Goal: Ask a question: Seek information or help from site administrators or community

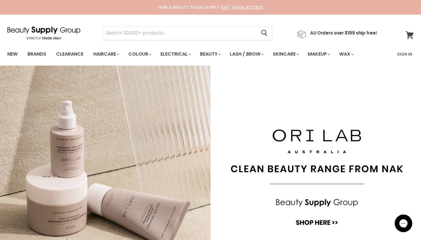
click at [411, 34] on span at bounding box center [413, 31] width 6 height 6
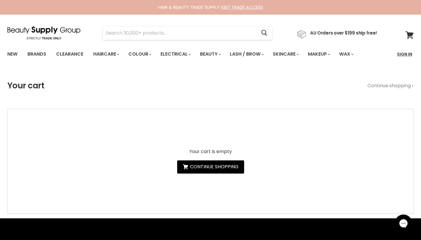
click at [407, 55] on link "Sign In" at bounding box center [405, 54] width 22 height 12
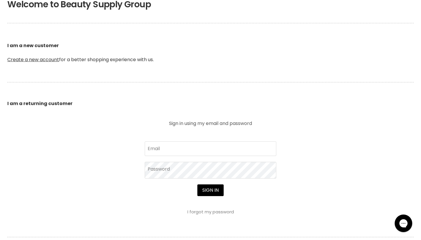
scroll to position [128, 0]
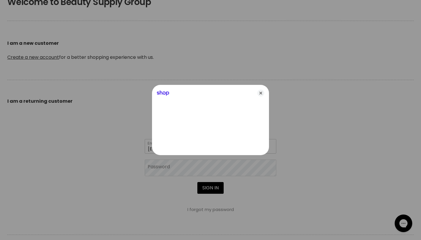
type input "lbentley335@gmail.com"
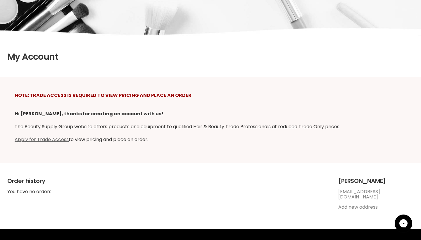
scroll to position [81, 0]
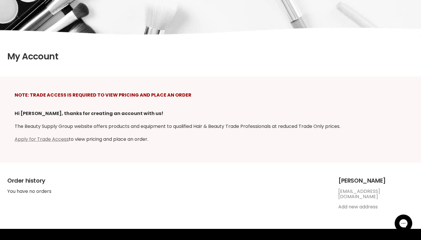
click at [348, 203] on link "Add new address" at bounding box center [357, 206] width 39 height 7
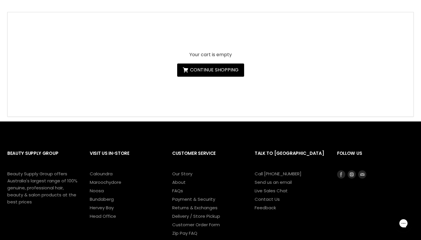
scroll to position [124, 0]
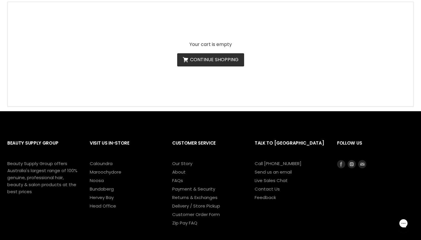
click at [223, 62] on link "Continue shopping" at bounding box center [210, 59] width 67 height 13
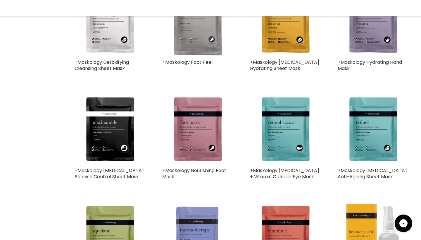
select select "title-ascending"
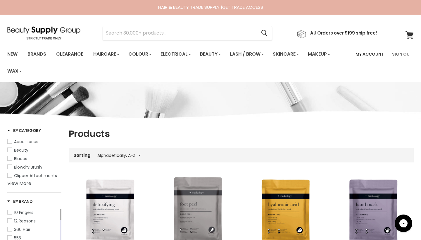
click at [373, 54] on link "My Account" at bounding box center [369, 54] width 35 height 12
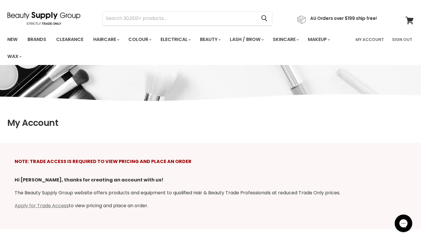
scroll to position [16, 0]
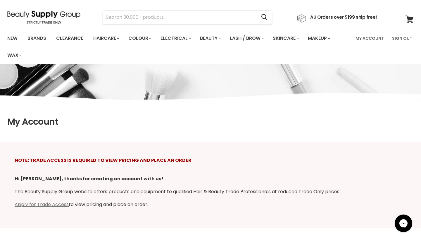
click at [53, 204] on link "Apply for Trade Access" at bounding box center [42, 204] width 54 height 7
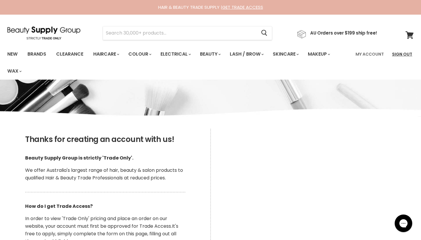
click at [407, 50] on link "Sign Out" at bounding box center [402, 54] width 27 height 12
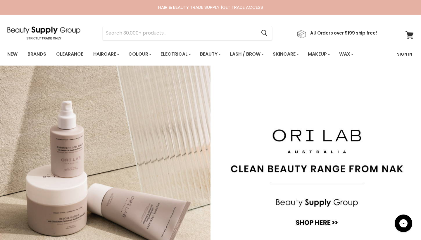
click at [408, 52] on link "Sign In" at bounding box center [405, 54] width 22 height 12
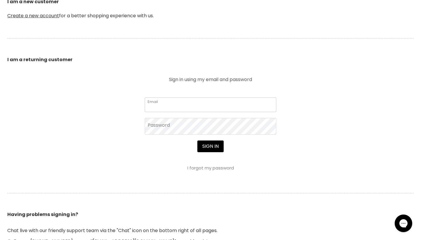
scroll to position [183, 0]
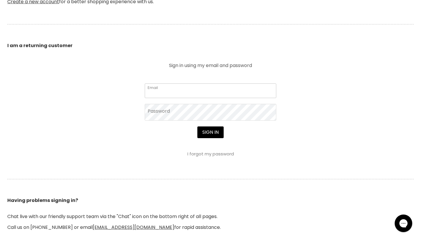
click at [184, 89] on input "Email" at bounding box center [211, 90] width 132 height 15
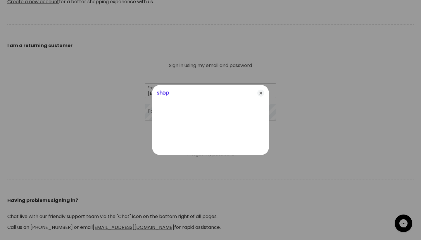
type input "[EMAIL_ADDRESS][DOMAIN_NAME]"
click at [260, 94] on icon "Close" at bounding box center [260, 93] width 7 height 7
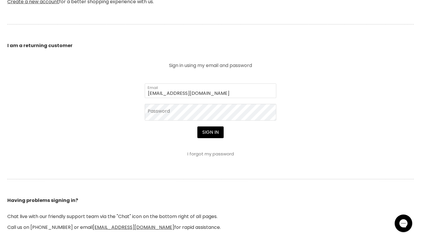
click at [213, 155] on link "I forgot my password" at bounding box center [211, 154] width 47 height 6
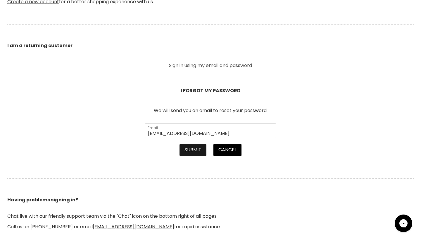
type input "[EMAIL_ADDRESS][DOMAIN_NAME]"
click at [192, 149] on button "Submit" at bounding box center [193, 150] width 27 height 12
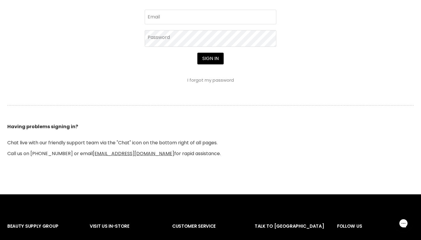
scroll to position [259, 0]
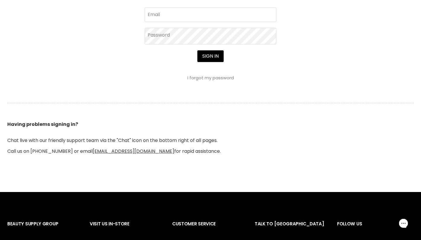
click at [403, 224] on icon "Open gorgias live chat" at bounding box center [403, 223] width 6 height 6
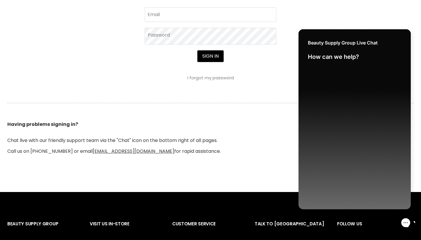
scroll to position [0, 0]
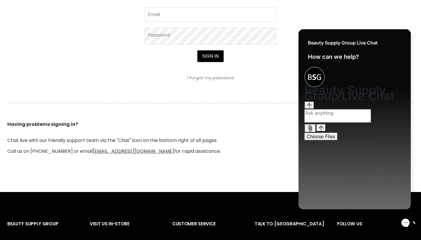
click at [326, 123] on textarea "live chat message input" at bounding box center [338, 115] width 67 height 13
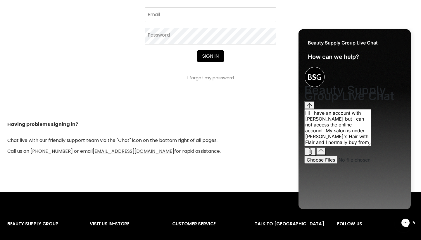
type textarea "Hi I have an account with Norris but I can not access the online account. My sa…"
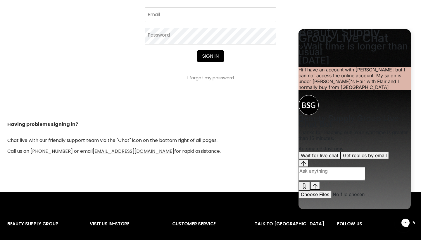
click at [341, 159] on button "Wait for live chat" at bounding box center [320, 156] width 42 height 8
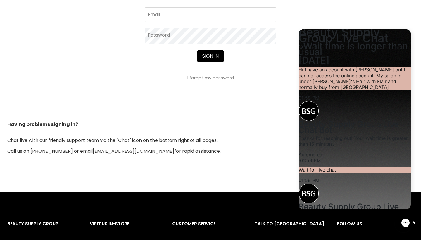
scroll to position [75, 0]
click at [347, 240] on input "Provide your email to be notified" at bounding box center [336, 244] width 75 height 8
type input "lbentley335@gmail.com"
click at [384, 240] on icon "Submit your email" at bounding box center [379, 244] width 7 height 7
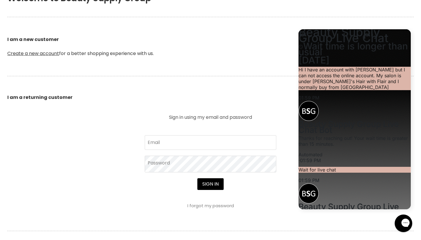
scroll to position [130, 0]
